Goal: Information Seeking & Learning: Learn about a topic

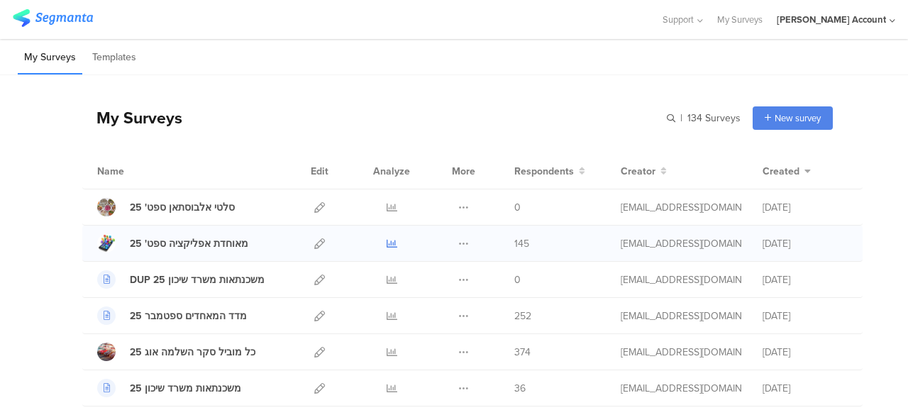
click at [387, 243] on icon at bounding box center [392, 243] width 11 height 11
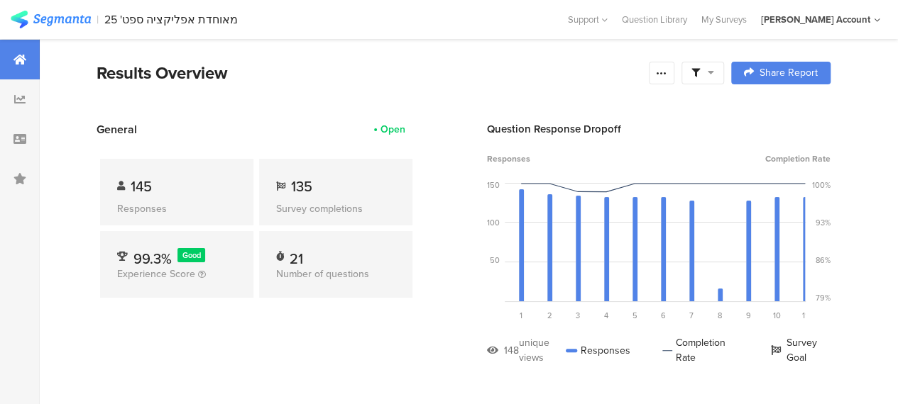
click at [305, 192] on span "135" at bounding box center [301, 186] width 21 height 21
click at [366, 315] on div "145 Responses 135 Survey completions 99.3% Good Experience Score 21 Number of q…" at bounding box center [255, 231] width 319 height 187
click at [385, 335] on div "General Open 145 Responses 135 Survey completions 99.3% Good Experience Score 2…" at bounding box center [255, 253] width 319 height 265
click at [386, 321] on div "145 Responses 135 Survey completions 99.3% Good Experience Score 21 Number of q…" at bounding box center [255, 231] width 319 height 187
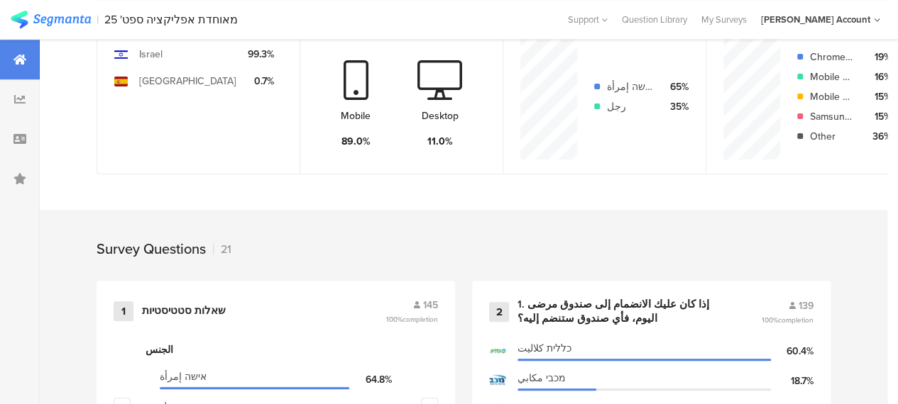
scroll to position [426, 0]
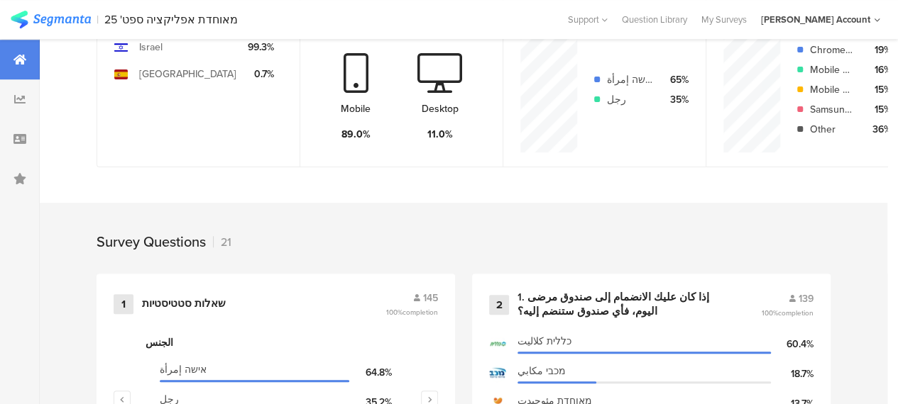
click at [437, 225] on div "Survey Questions 21" at bounding box center [463, 238] width 847 height 71
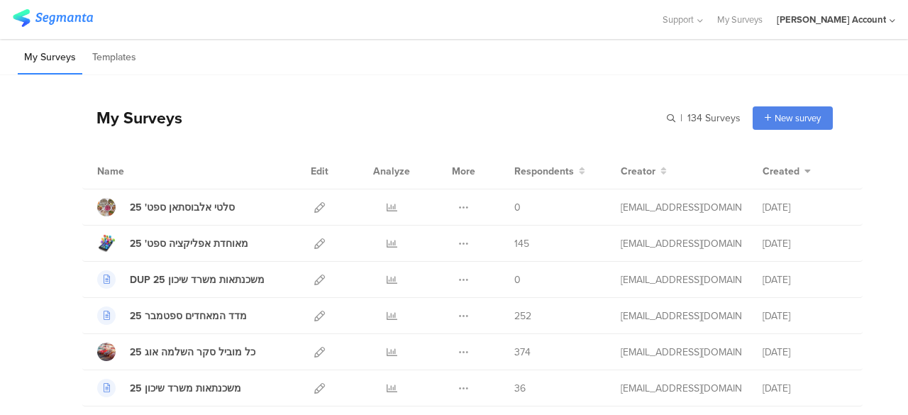
click at [324, 33] on div "Support Help Center Live Chat My Surveys hisham Jubran Account ACCOUNTS hisham …" at bounding box center [454, 19] width 883 height 39
